Goal: Task Accomplishment & Management: Complete application form

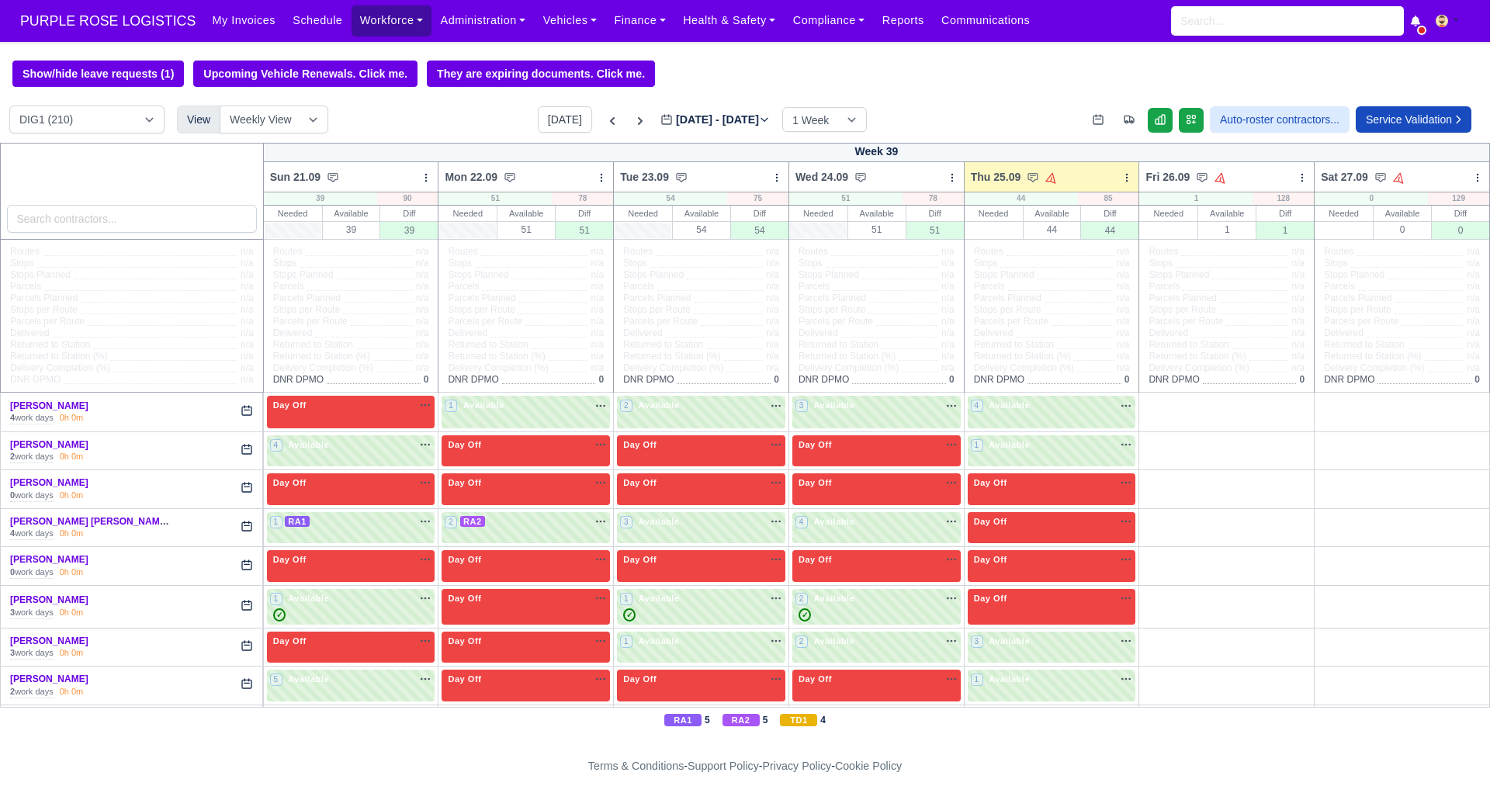
click at [369, 16] on link "Workforce" at bounding box center [391, 20] width 81 height 30
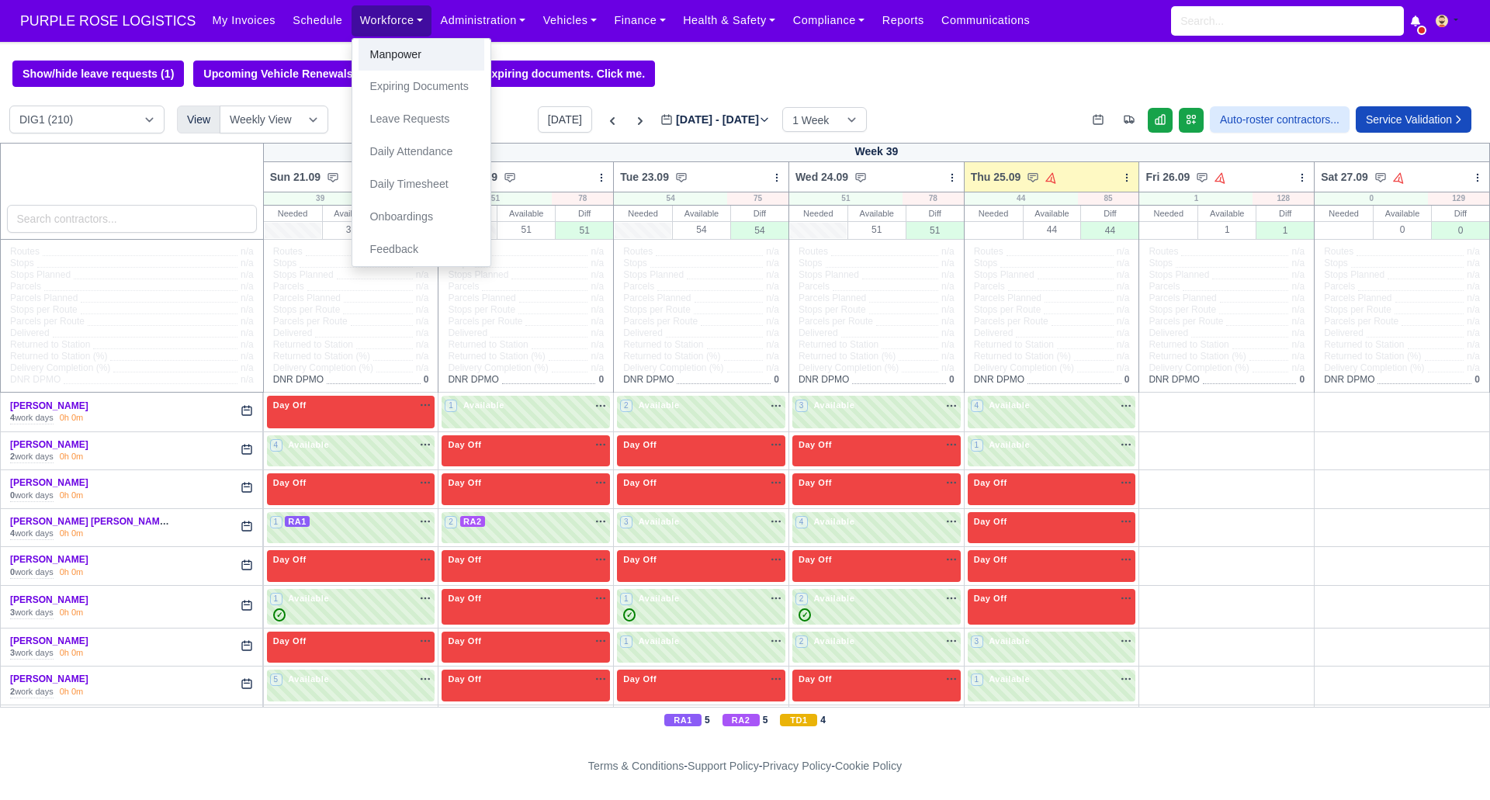
click at [377, 50] on link "Manpower" at bounding box center [421, 55] width 126 height 33
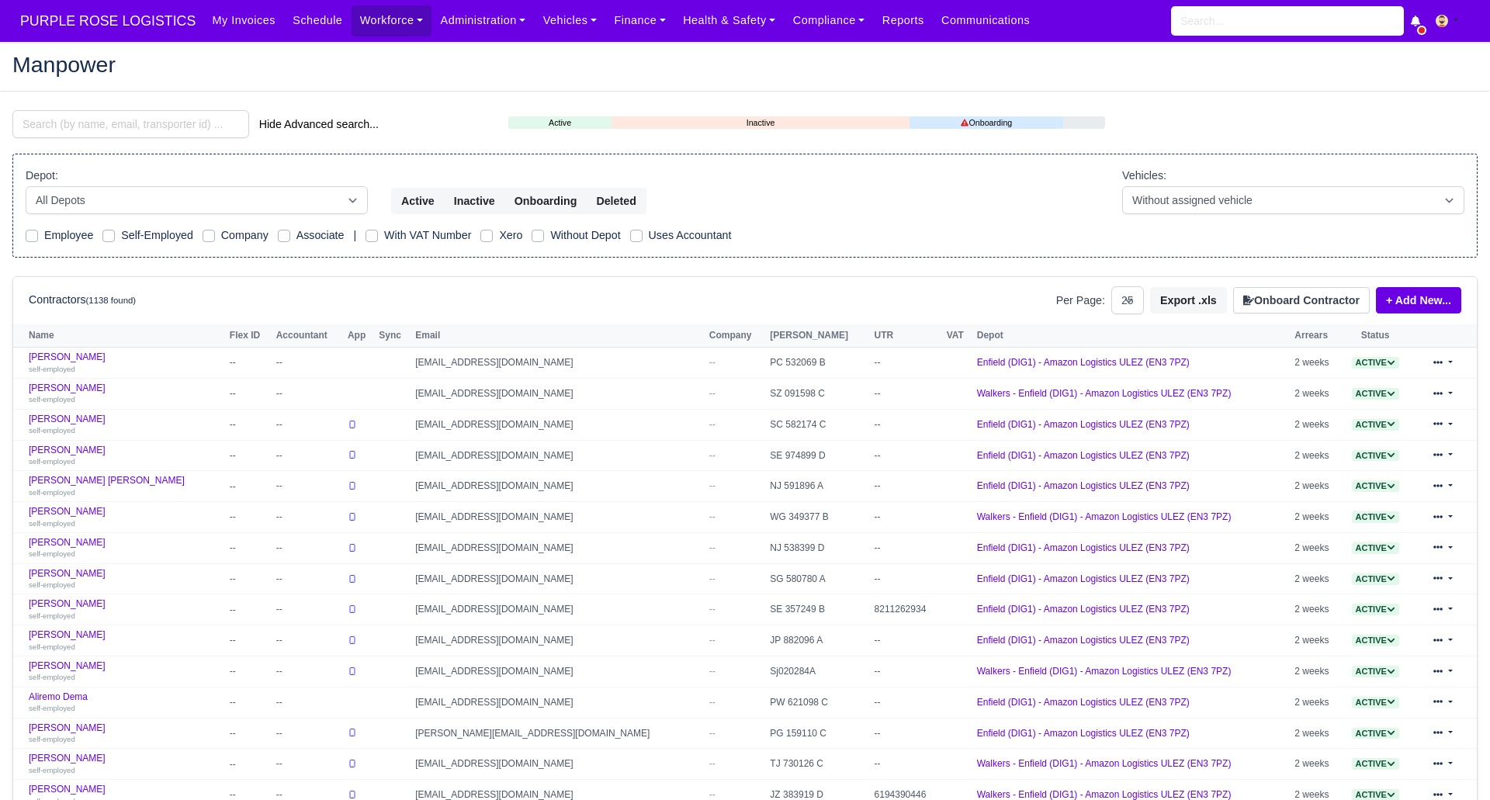
select select "25"
click at [1290, 299] on button "Onboard Contractor" at bounding box center [1301, 300] width 137 height 26
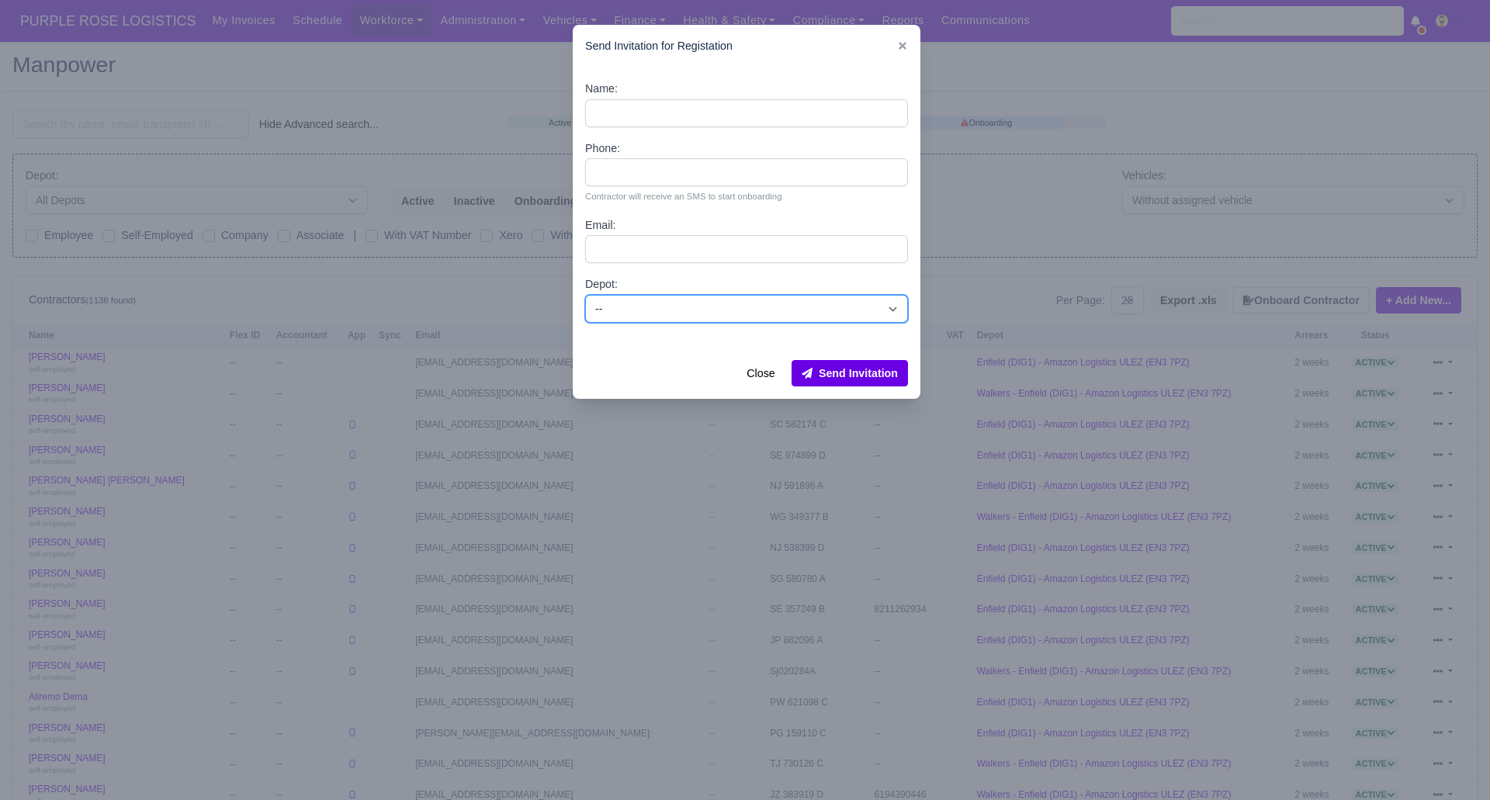
drag, startPoint x: 637, startPoint y: 299, endPoint x: 637, endPoint y: 320, distance: 20.9
click at [637, 303] on select "-- Enfield (DIG1) - Amazon Logistics ULEZ (EN3 7PZ) Harlow (DHW1) - Amazon Logi…" at bounding box center [746, 309] width 323 height 28
select select "1"
click at [585, 295] on select "-- Enfield (DIG1) - Amazon Logistics ULEZ (EN3 7PZ) Harlow (DHW1) - Amazon Logi…" at bounding box center [746, 309] width 323 height 28
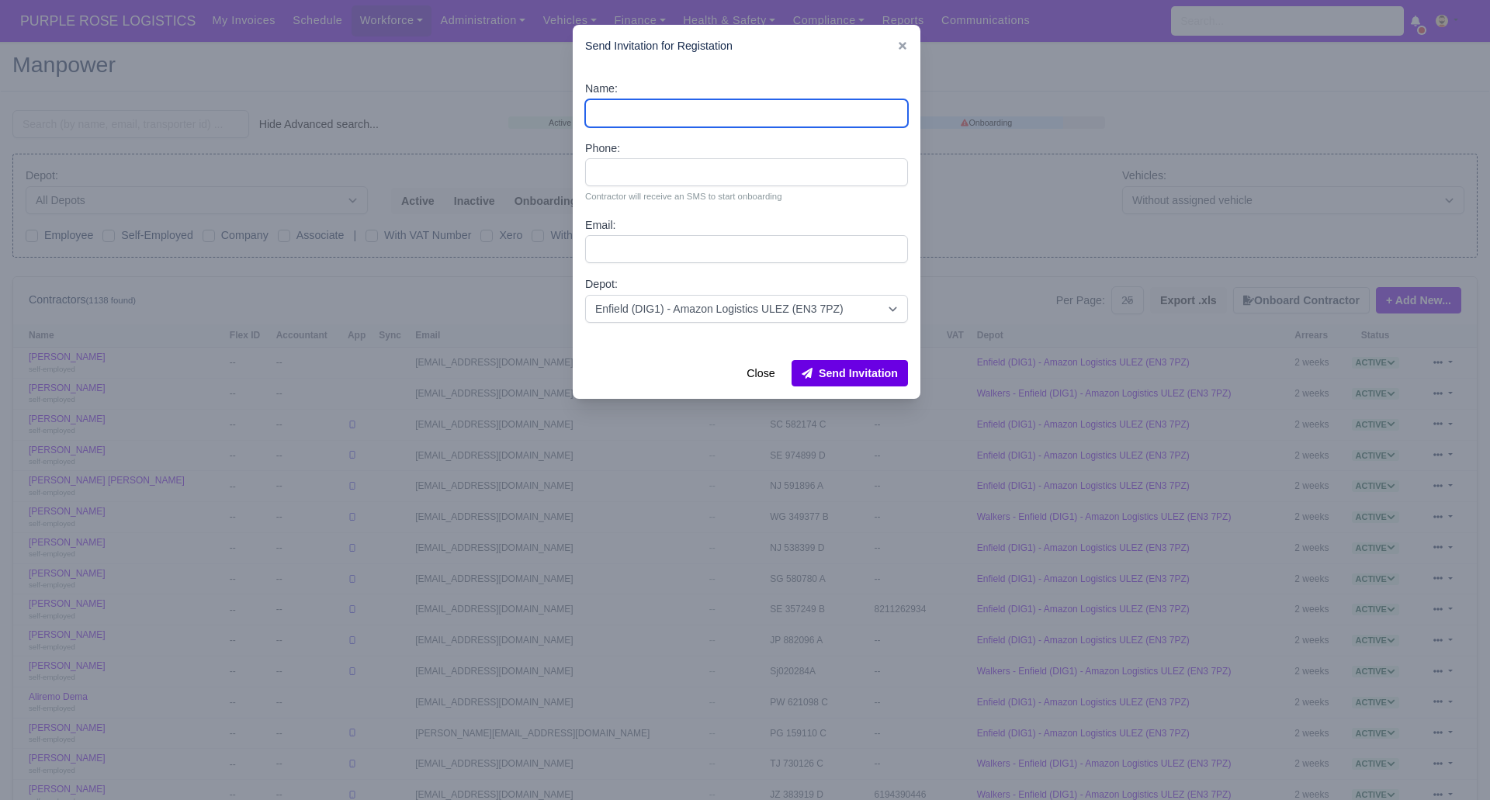
paste input "[PERSON_NAME]"
type input "[PERSON_NAME]"
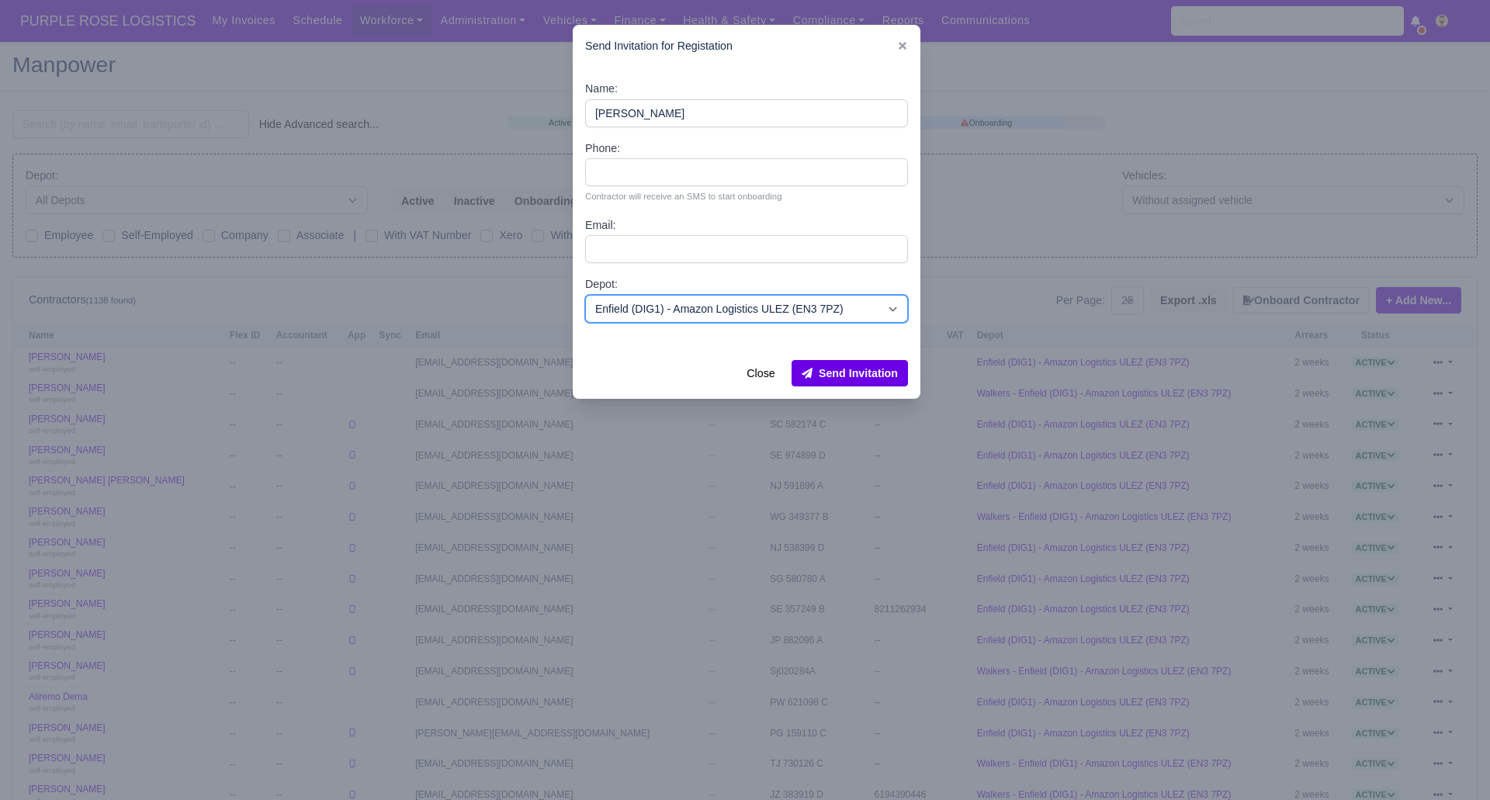
click at [795, 314] on select "-- Enfield (DIG1) - Amazon Logistics ULEZ (EN3 7PZ) Harlow (DHW1) - Amazon Logi…" at bounding box center [746, 309] width 323 height 28
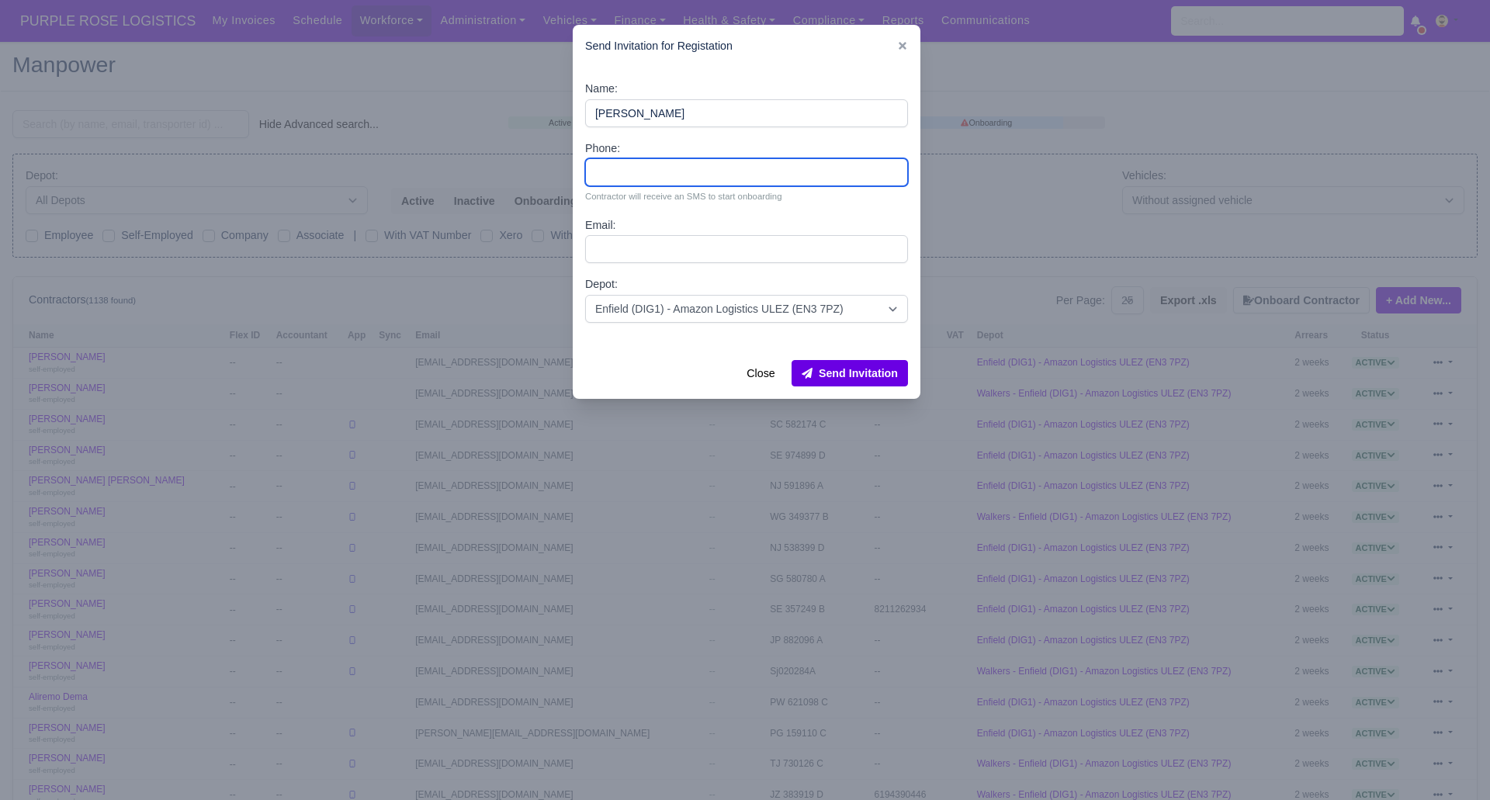
click at [665, 173] on input "Phone:" at bounding box center [746, 172] width 323 height 28
paste input "7838041367"
type input "7838041367"
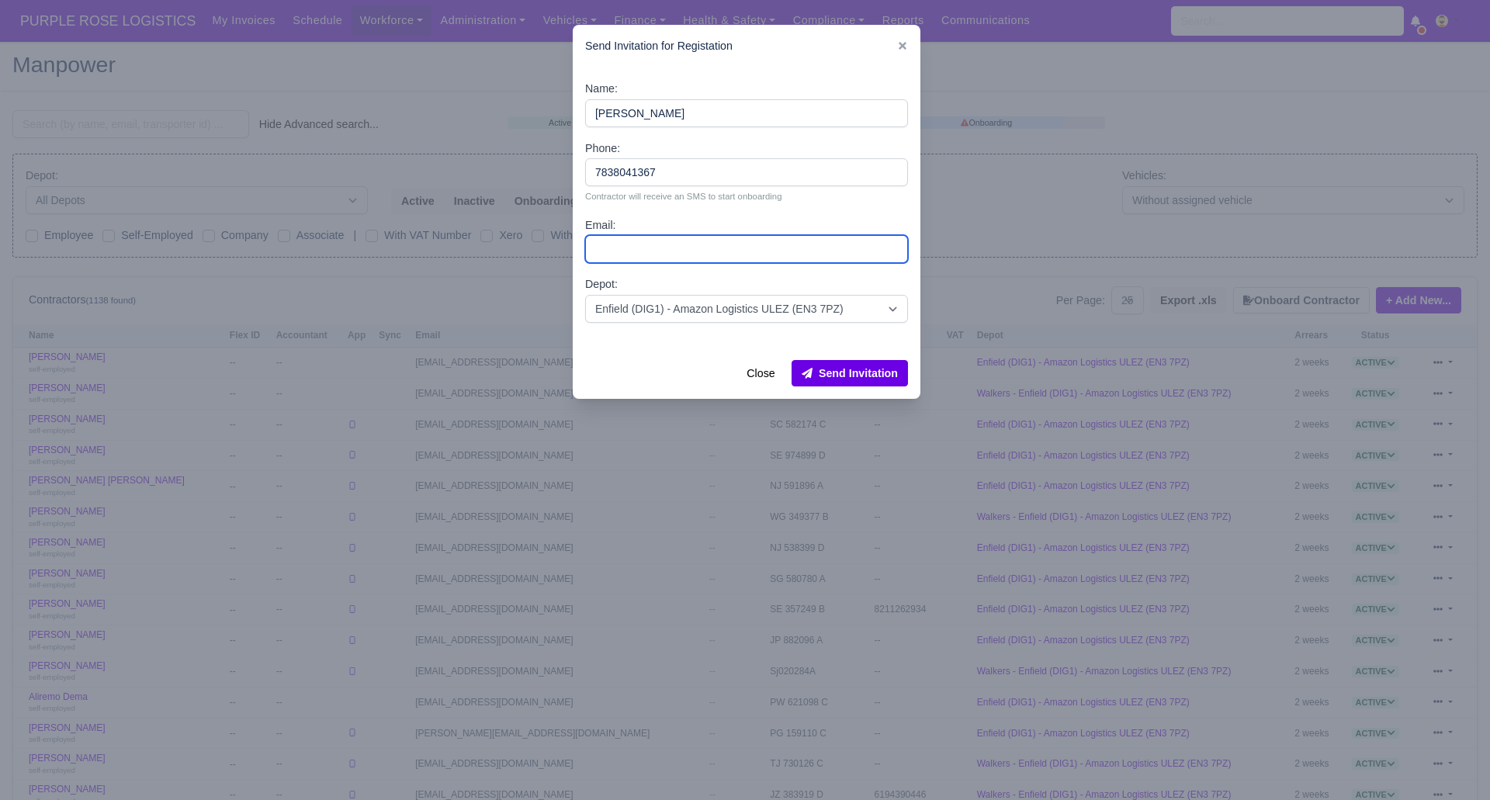
paste input "[EMAIL_ADDRESS][DOMAIN_NAME]"
type input "[EMAIL_ADDRESS][DOMAIN_NAME]"
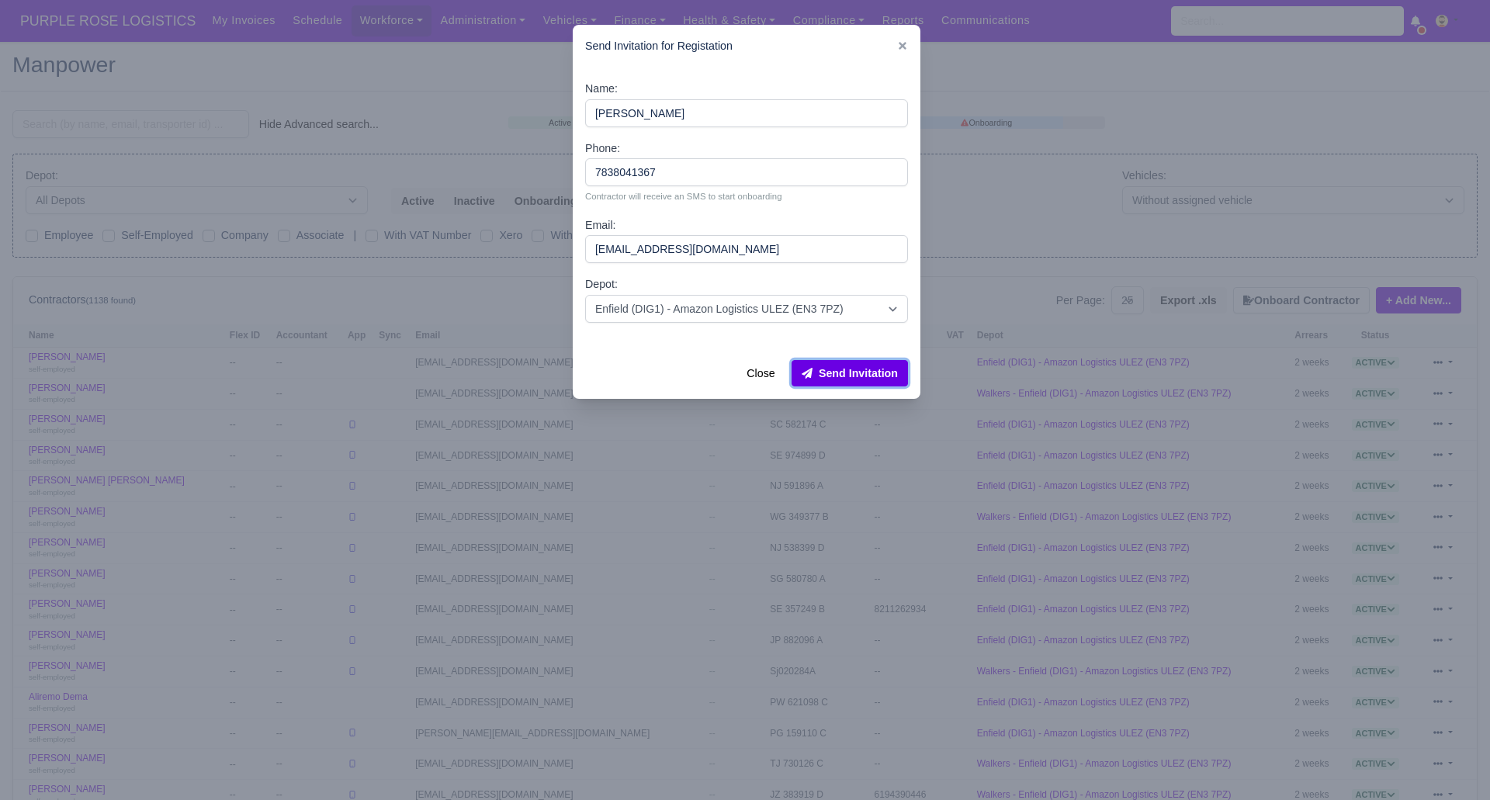
drag, startPoint x: 823, startPoint y: 371, endPoint x: 814, endPoint y: 359, distance: 14.9
click at [824, 371] on button "Send Invitation" at bounding box center [849, 373] width 116 height 26
click at [144, 119] on div at bounding box center [745, 400] width 1490 height 800
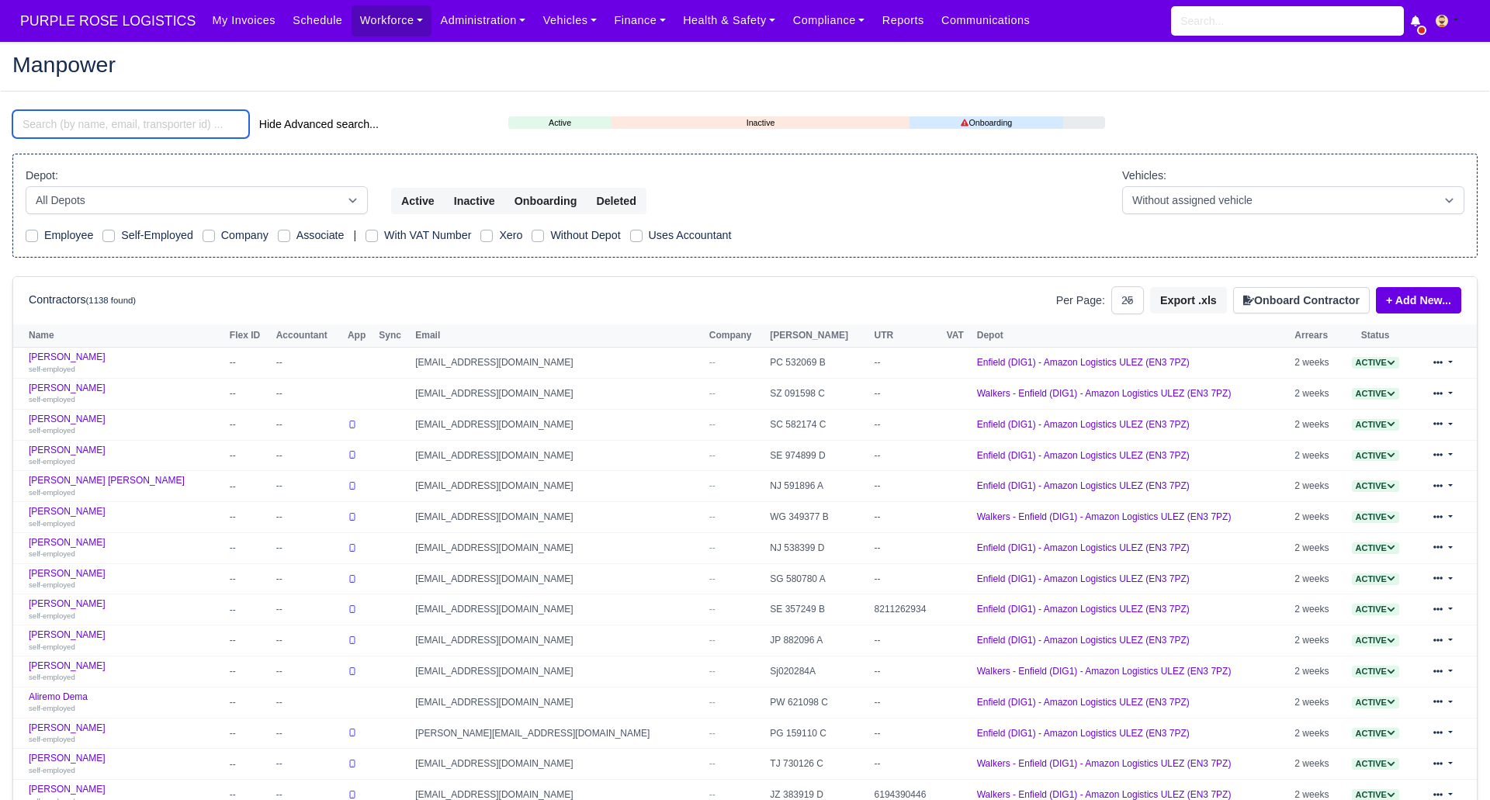
click at [142, 123] on input "search" at bounding box center [130, 124] width 237 height 28
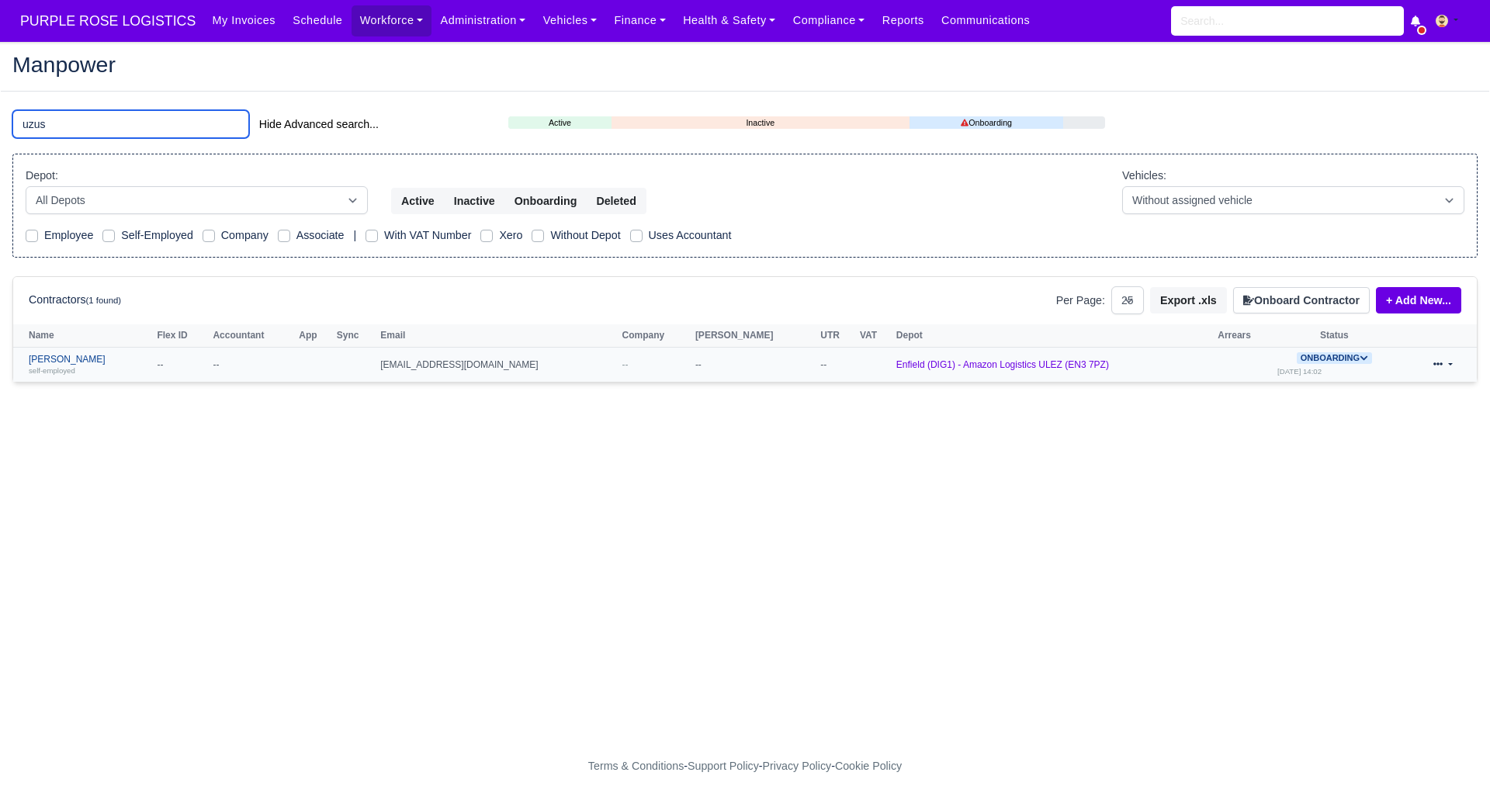
type input "uzus"
click at [57, 365] on div "self-employed" at bounding box center [89, 370] width 120 height 11
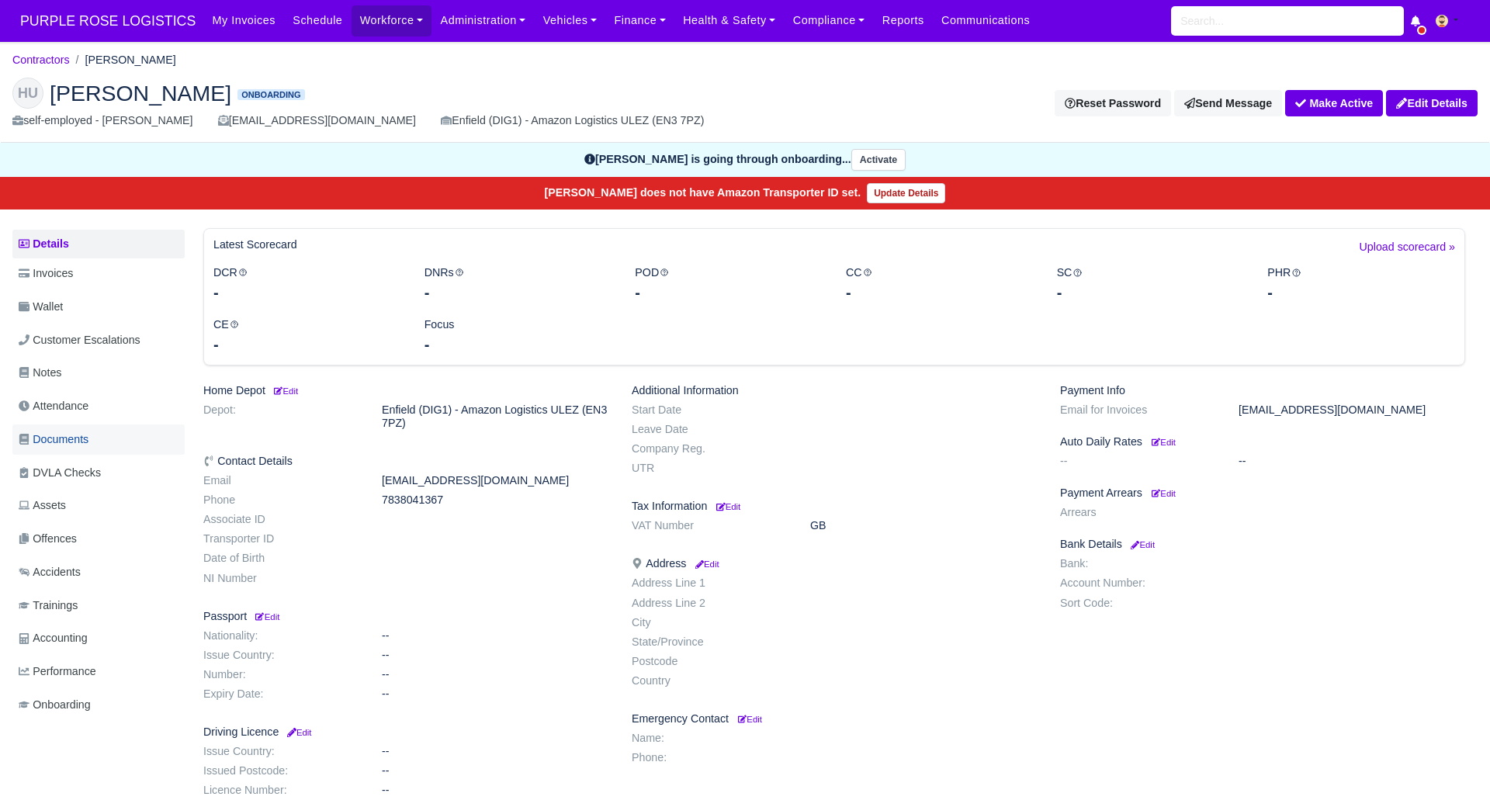
click at [54, 434] on span "Documents" at bounding box center [54, 440] width 70 height 18
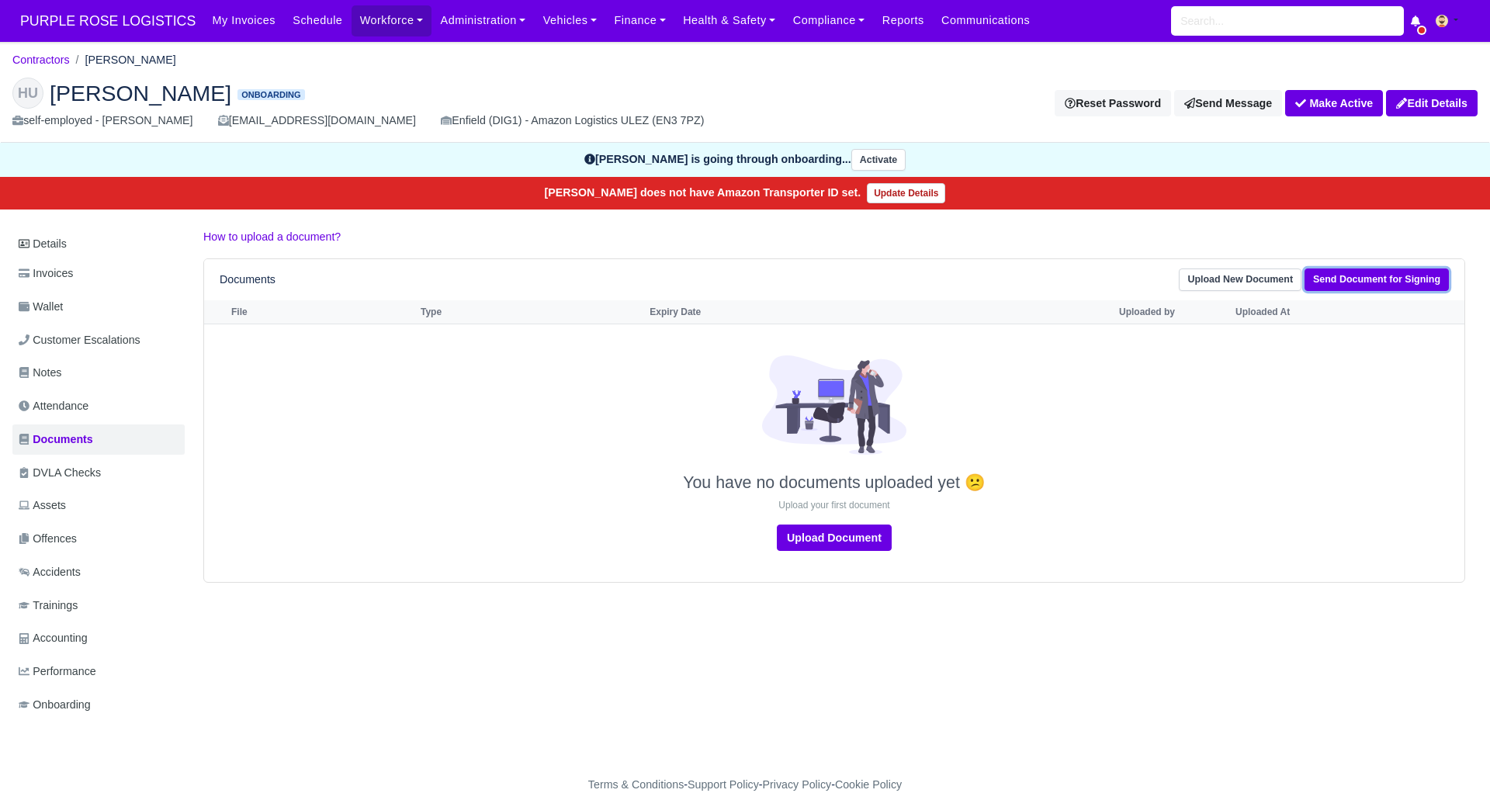
click at [1410, 278] on link "Send Document for Signing" at bounding box center [1376, 279] width 144 height 22
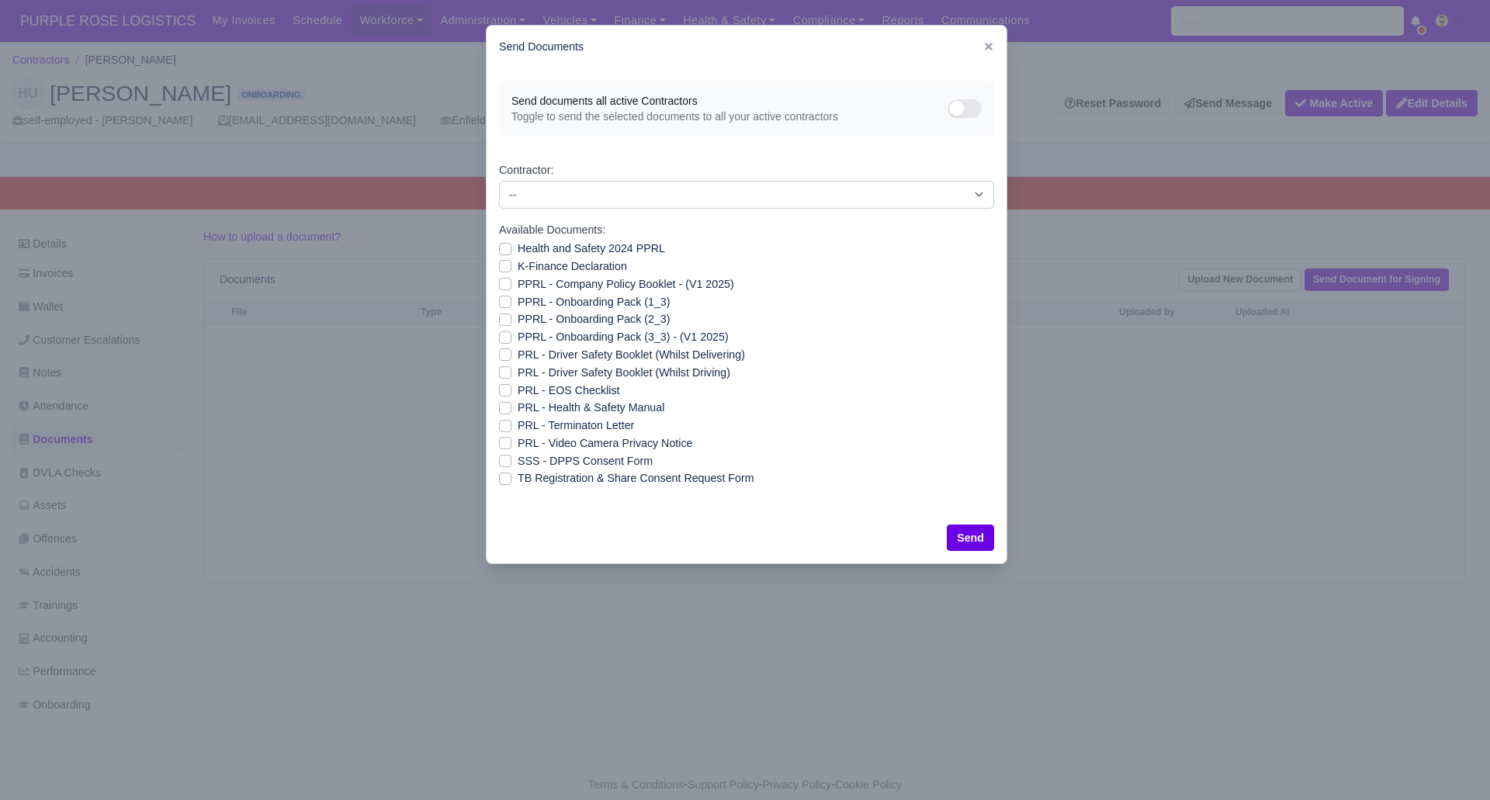
click at [517, 458] on label "SSS - DPPS Consent Form" at bounding box center [584, 461] width 135 height 18
click at [507, 458] on input "SSS - DPPS Consent Form" at bounding box center [505, 458] width 12 height 12
checkbox input "true"
click at [976, 538] on button "Send" at bounding box center [969, 537] width 47 height 26
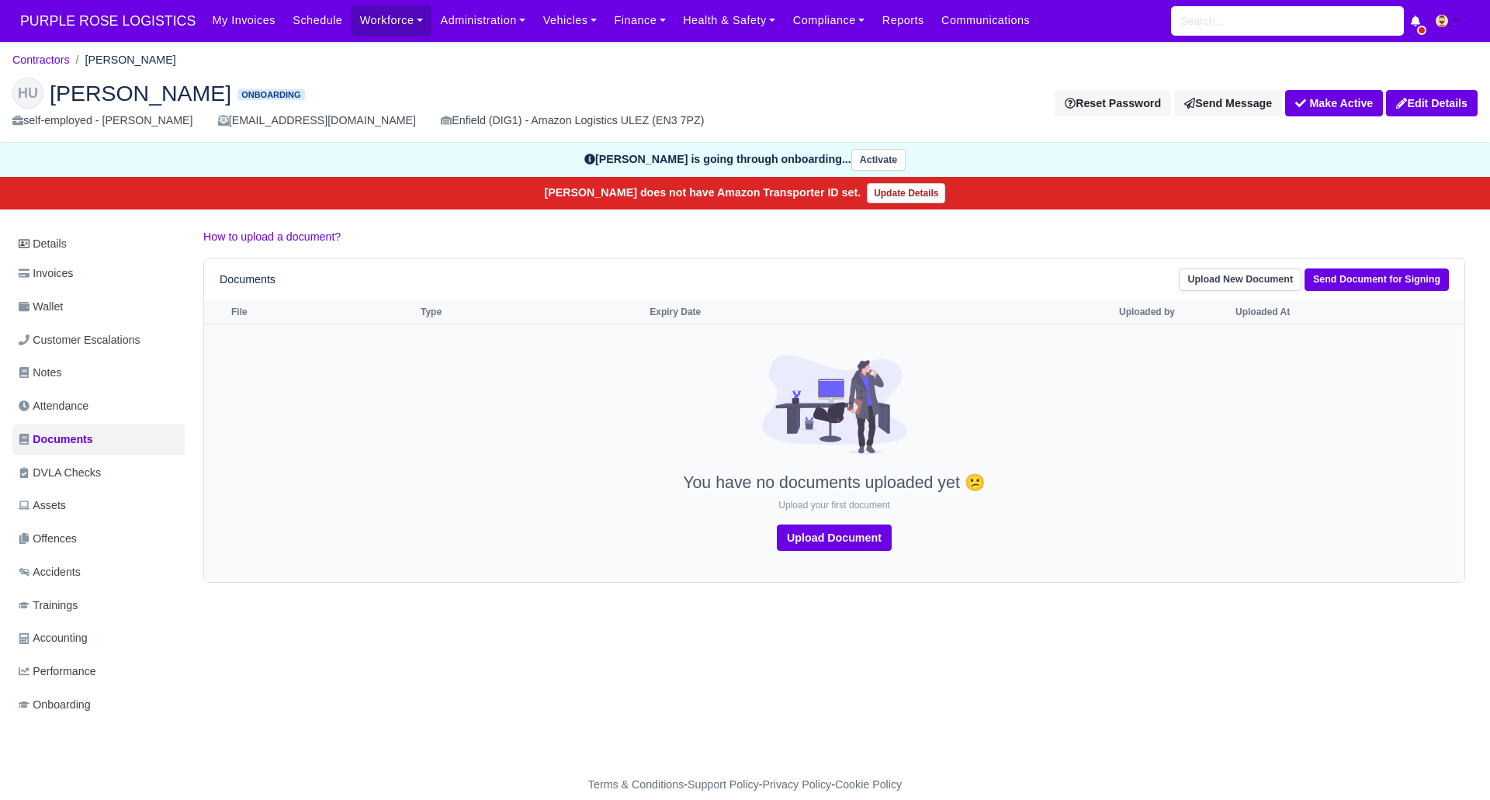
drag, startPoint x: 521, startPoint y: 600, endPoint x: 520, endPoint y: 499, distance: 100.9
click at [522, 599] on div "Details Invoices Wallet Customer Escalations Notes Attendance Documents DVLA Ch…" at bounding box center [744, 489] width 1465 height 522
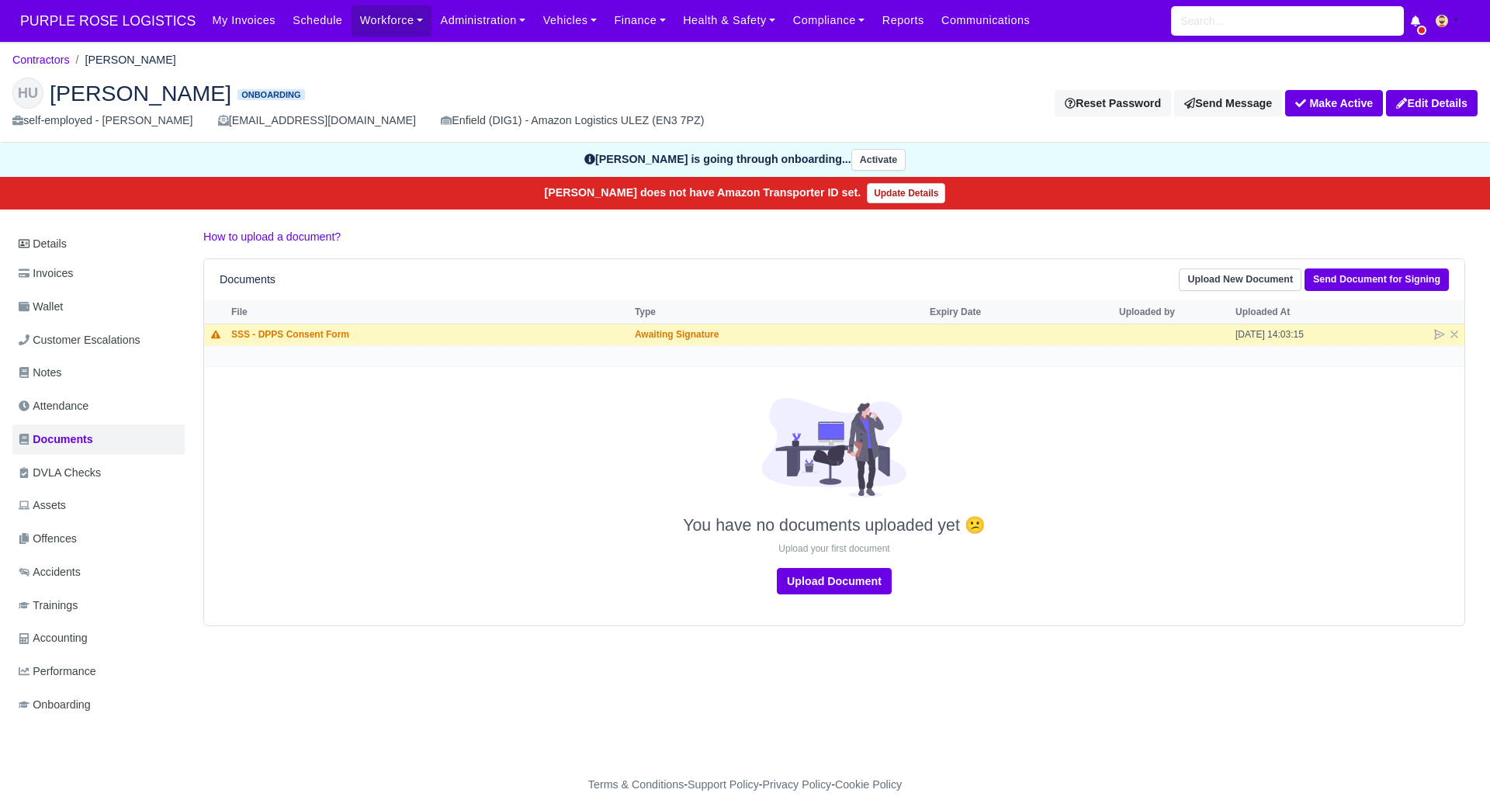
click at [465, 420] on div at bounding box center [834, 457] width 1252 height 118
click at [1154, 538] on div "You have no documents uploaded yet 😕 Upload your first document Upload Document" at bounding box center [834, 496] width 1252 height 196
